Goal: Task Accomplishment & Management: Manage account settings

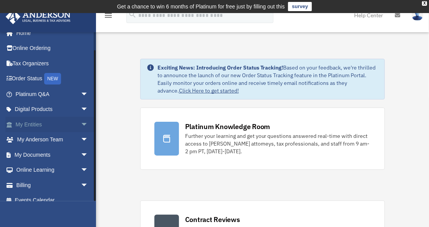
scroll to position [17, 0]
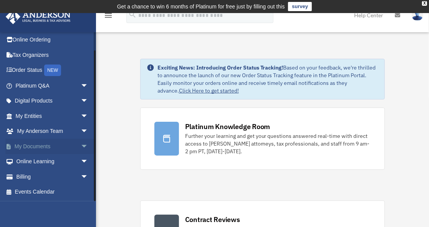
click at [56, 144] on link "My Documents arrow_drop_down" at bounding box center [52, 146] width 94 height 15
click at [81, 142] on span "arrow_drop_down" at bounding box center [88, 147] width 15 height 16
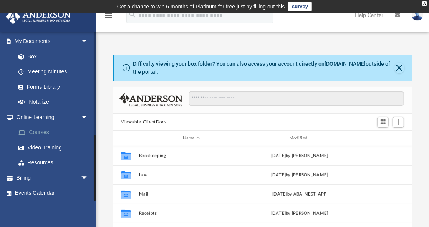
scroll to position [259, 0]
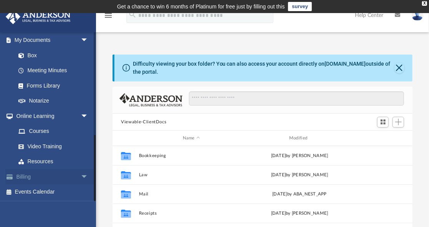
click at [42, 175] on link "Billing arrow_drop_down" at bounding box center [52, 176] width 94 height 15
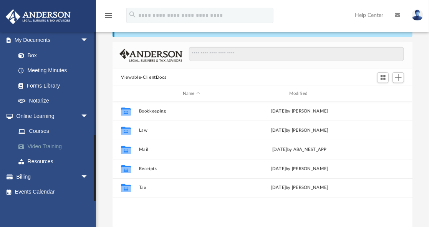
scroll to position [102, 0]
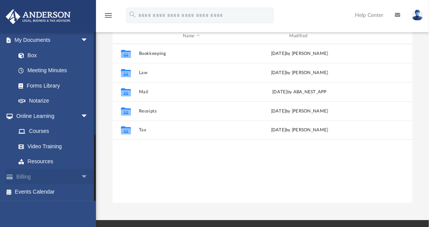
click at [81, 178] on span "arrow_drop_down" at bounding box center [88, 177] width 15 height 16
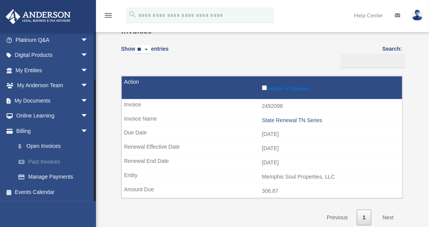
scroll to position [77, 0]
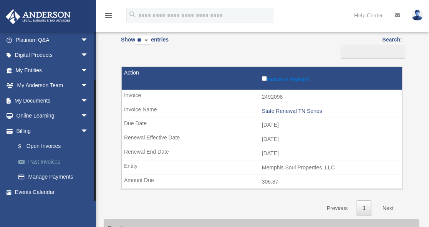
click at [40, 166] on link "Past Invoices" at bounding box center [55, 161] width 89 height 15
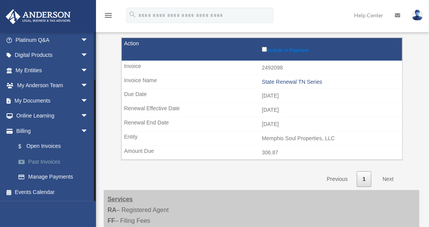
scroll to position [144, 0]
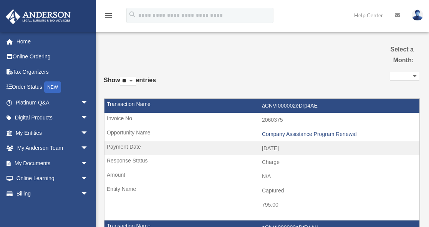
select select
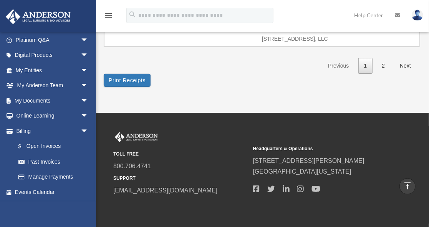
scroll to position [1279, 0]
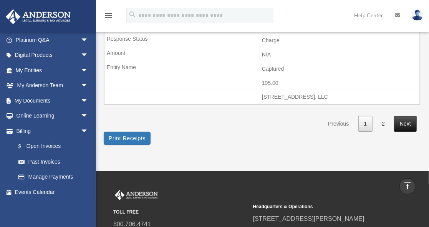
click at [401, 116] on link "Next" at bounding box center [405, 124] width 23 height 16
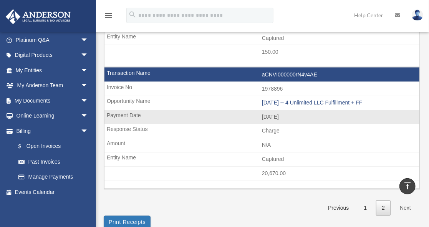
scroll to position [533, 0]
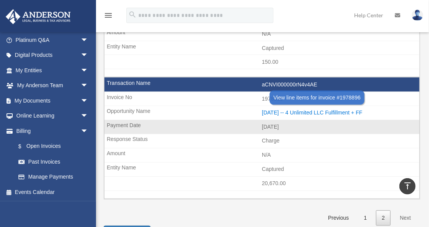
click at [307, 111] on div "2024.3.15 -- 4 Unlimited LLC Fulfillment + FF" at bounding box center [339, 113] width 154 height 7
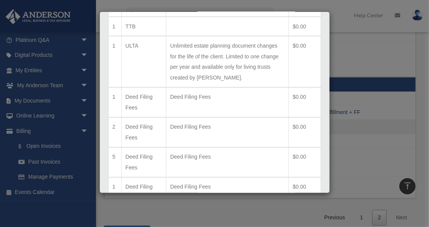
scroll to position [644, 0]
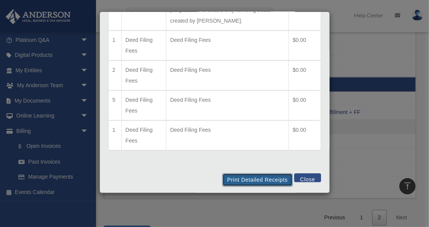
click at [240, 175] on button "Print Detailed Receipts" at bounding box center [257, 179] width 70 height 13
click at [301, 176] on button "Close" at bounding box center [307, 177] width 26 height 9
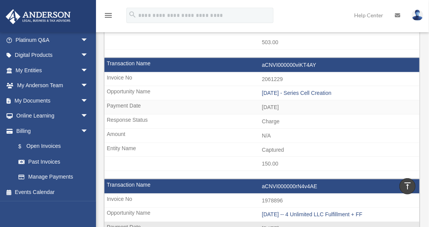
scroll to position [430, 0]
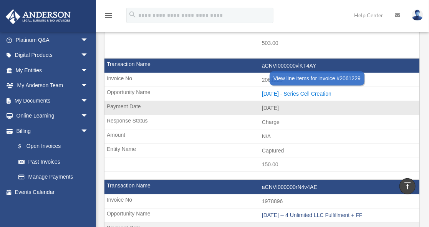
click at [306, 91] on div "2024.07.02 - Series Cell Creation" at bounding box center [339, 94] width 154 height 7
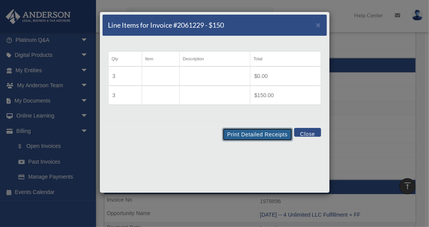
click at [257, 132] on button "Print Detailed Receipts" at bounding box center [257, 134] width 70 height 13
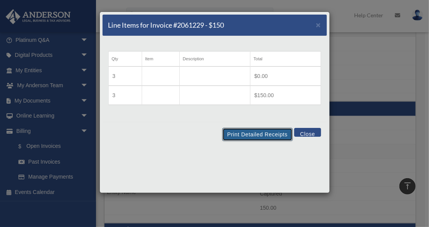
scroll to position [405, 0]
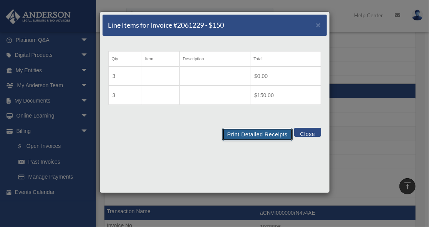
drag, startPoint x: 247, startPoint y: 131, endPoint x: 66, endPoint y: 198, distance: 192.3
click at [247, 131] on button "Print Detailed Receipts" at bounding box center [257, 134] width 70 height 13
click at [314, 130] on button "Close" at bounding box center [307, 132] width 26 height 9
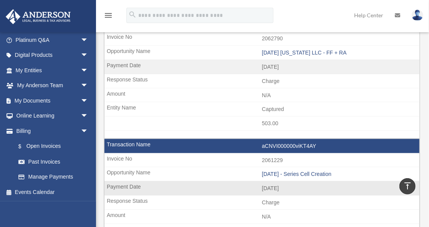
scroll to position [302, 0]
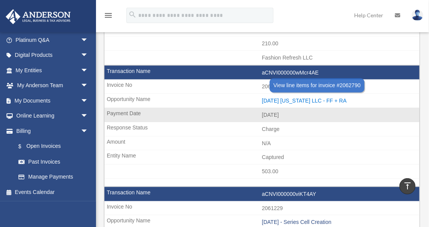
click at [302, 98] on div "2024.07.05 Texas LLC - FF + RA" at bounding box center [339, 100] width 154 height 7
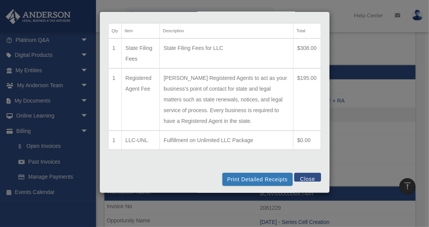
scroll to position [29, 0]
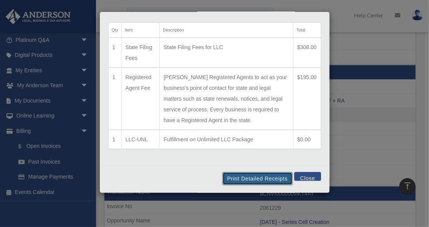
click at [252, 178] on button "Print Detailed Receipts" at bounding box center [257, 178] width 70 height 13
click at [302, 176] on button "Close" at bounding box center [307, 176] width 26 height 9
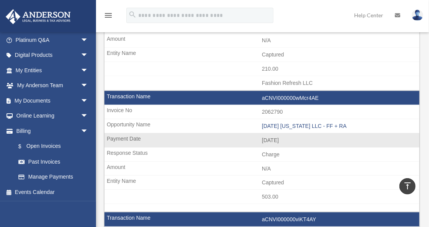
scroll to position [251, 0]
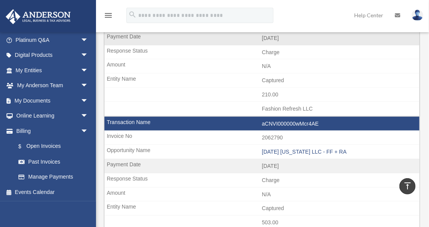
click at [140, 96] on td "210.00" at bounding box center [261, 95] width 315 height 15
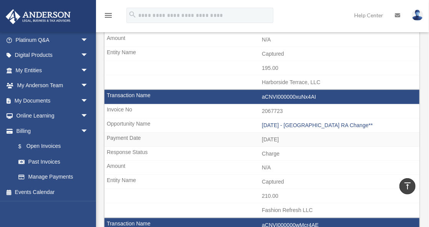
scroll to position [149, 0]
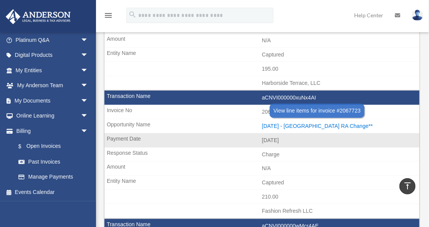
click at [278, 124] on div "2024.07.10 - TX RA Change**" at bounding box center [339, 126] width 154 height 7
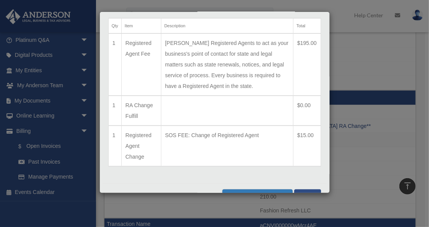
scroll to position [50, 0]
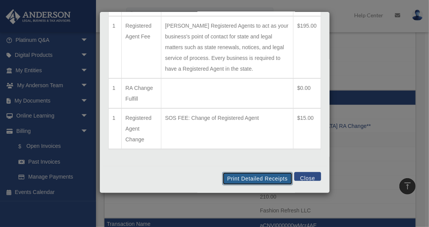
click at [264, 176] on button "Print Detailed Receipts" at bounding box center [257, 178] width 70 height 13
click at [273, 77] on td "Allows Anderson Registered Agents to act as your business's point of contact fo…" at bounding box center [227, 47] width 132 height 62
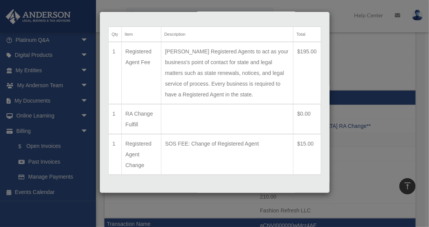
scroll to position [0, 0]
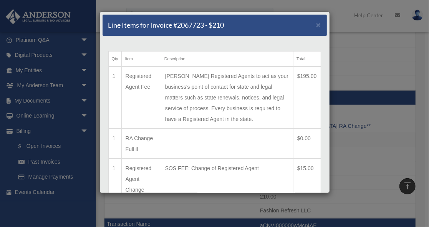
click at [358, 124] on div "Line Items for Invoice #2067723 - $210 × Qty Item Description Total 1 Registere…" at bounding box center [214, 113] width 429 height 227
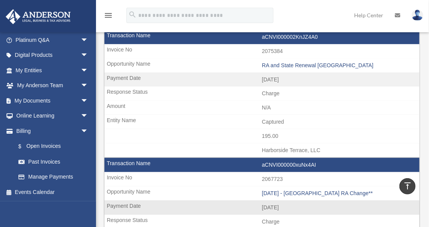
scroll to position [72, 0]
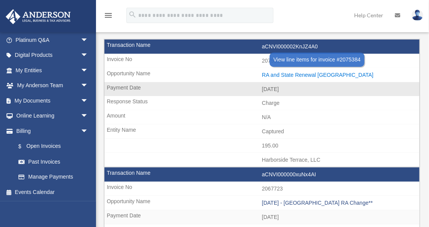
click at [277, 73] on div "RA and State Renewal TX" at bounding box center [339, 75] width 154 height 7
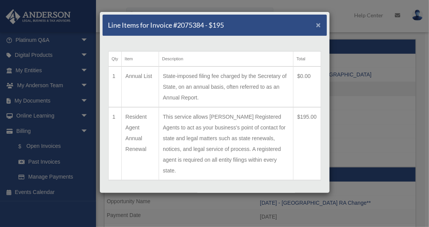
click at [316, 27] on span "×" at bounding box center [318, 24] width 5 height 9
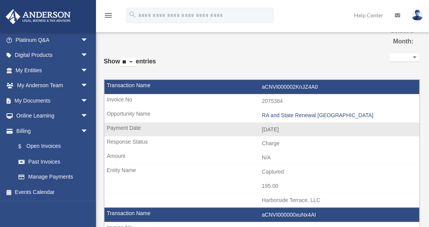
scroll to position [0, 0]
